Goal: Task Accomplishment & Management: Use online tool/utility

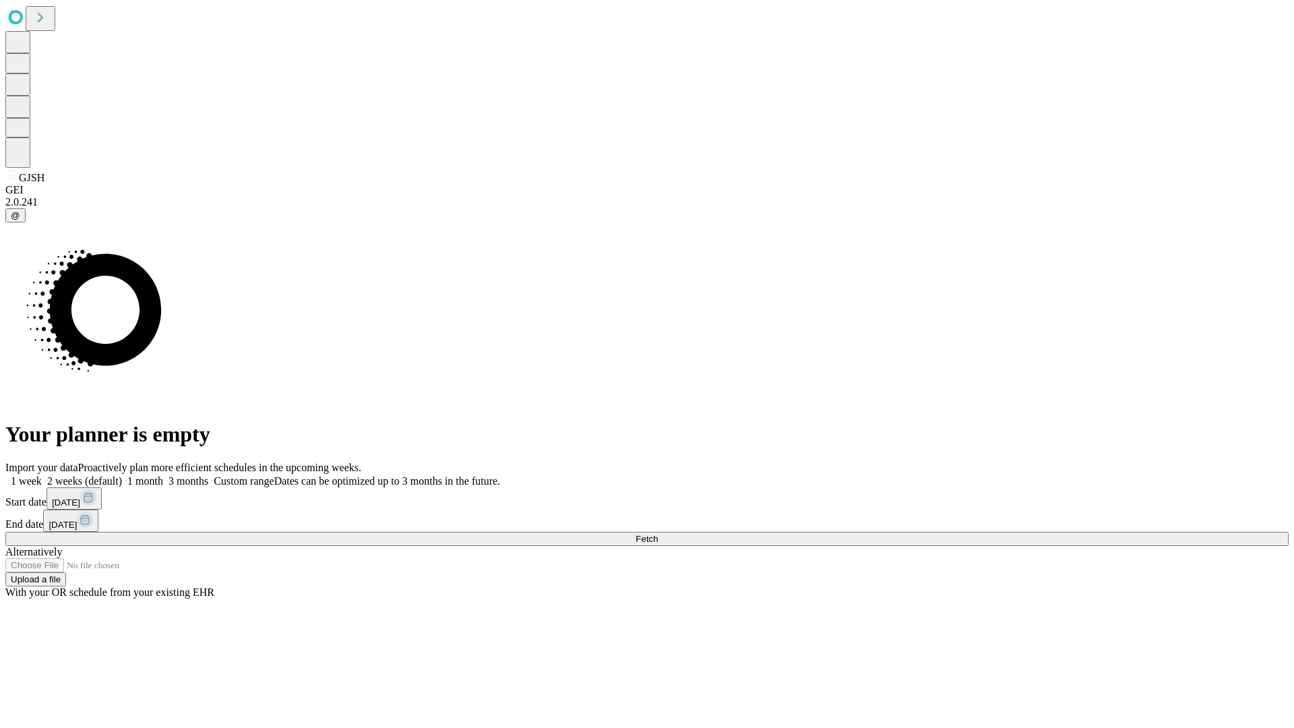
click at [658, 534] on span "Fetch" at bounding box center [646, 539] width 22 height 10
